Goal: Information Seeking & Learning: Learn about a topic

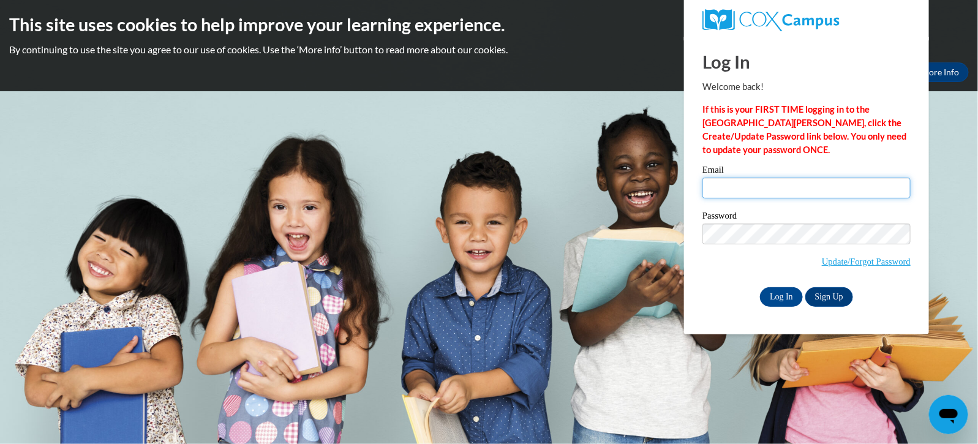
drag, startPoint x: 0, startPoint y: 0, endPoint x: 717, endPoint y: 184, distance: 740.1
click at [717, 184] on input "Email" at bounding box center [806, 188] width 208 height 21
type input "arianaperkind@gmail.com"
click at [774, 293] on input "Log In" at bounding box center [781, 297] width 43 height 20
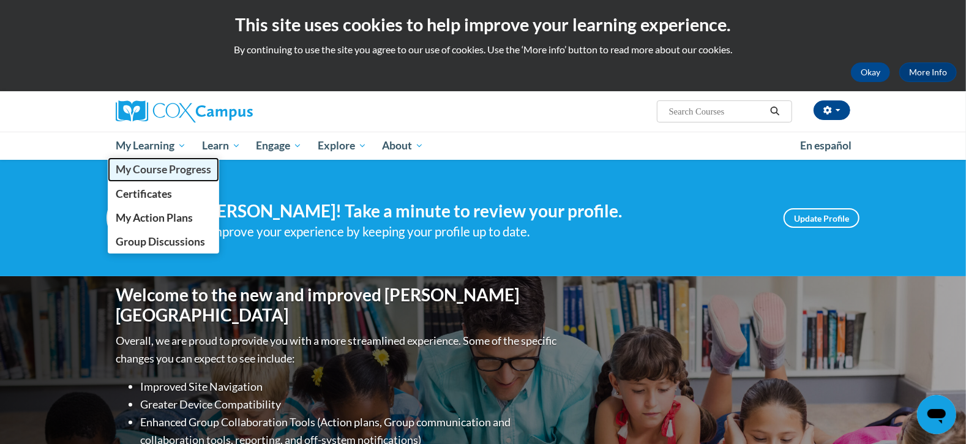
click at [184, 163] on span "My Course Progress" at bounding box center [163, 169] width 95 height 13
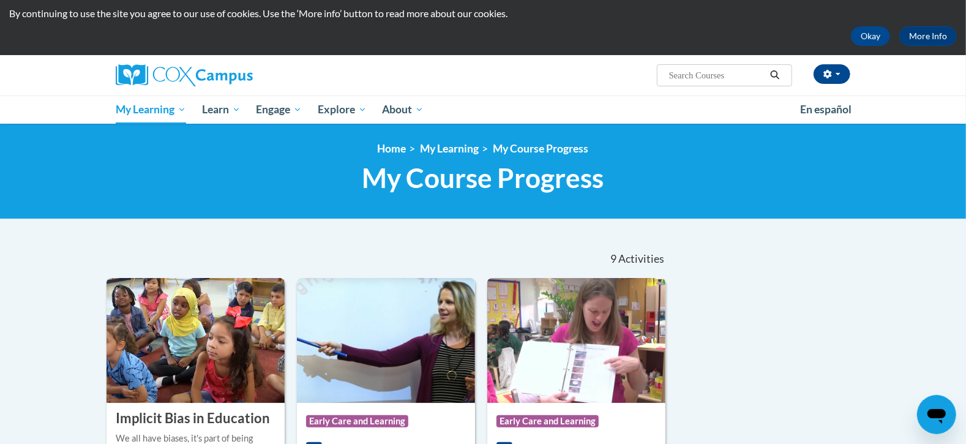
scroll to position [189, 0]
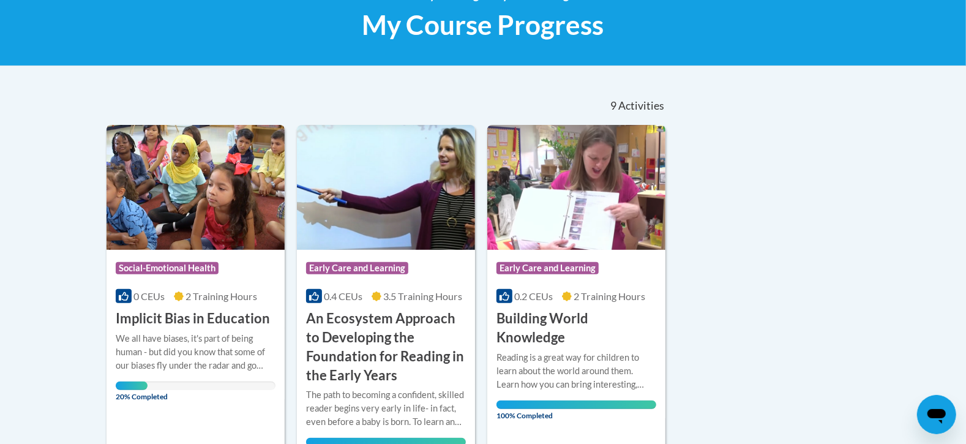
click at [158, 334] on div "We all have biases, it's part of being human - but did you know that some of ou…" at bounding box center [196, 352] width 160 height 40
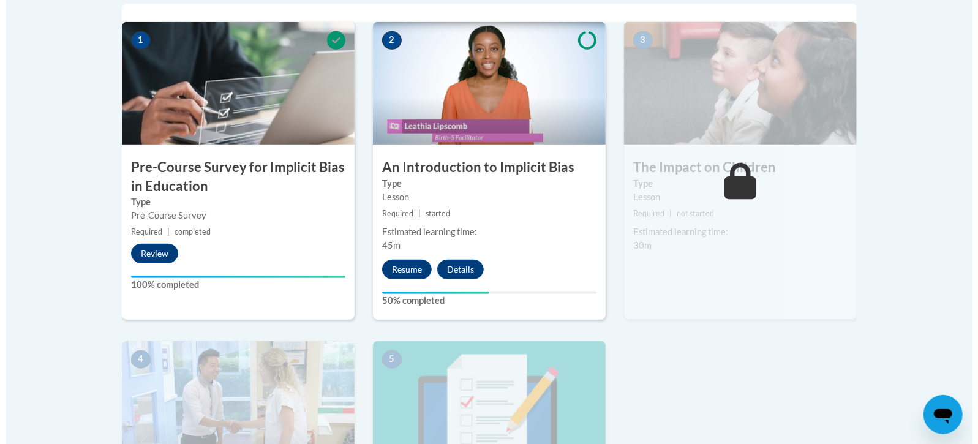
scroll to position [411, 0]
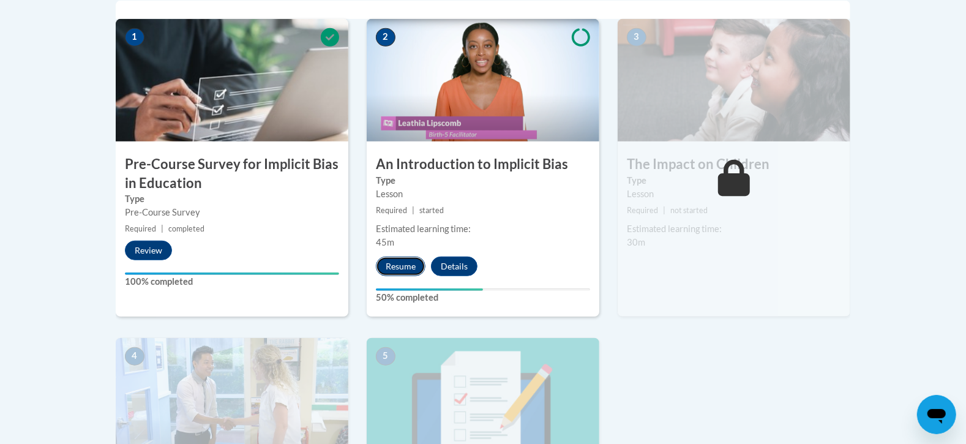
click at [398, 264] on button "Resume" at bounding box center [401, 266] width 50 height 20
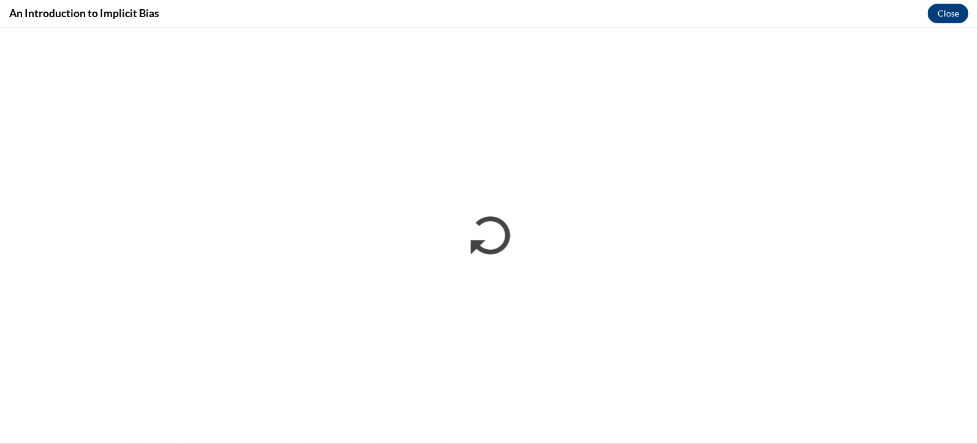
scroll to position [0, 0]
